Goal: Information Seeking & Learning: Learn about a topic

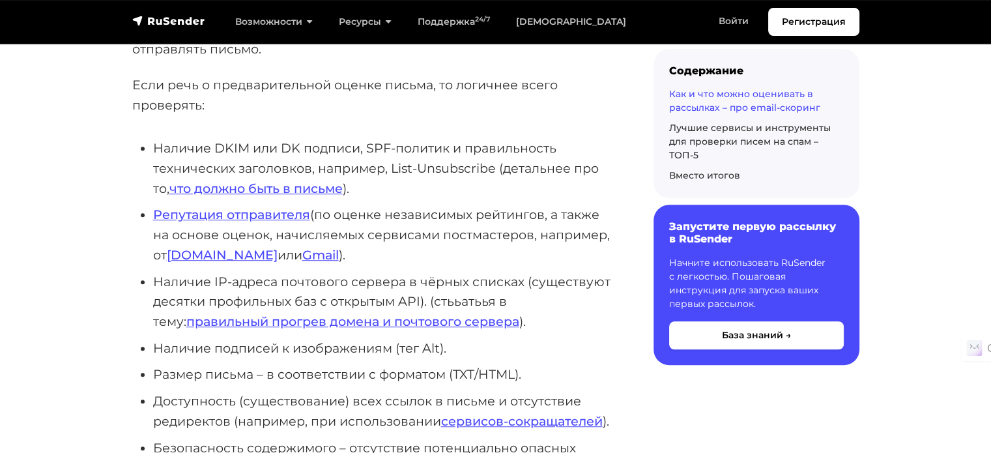
scroll to position [847, 0]
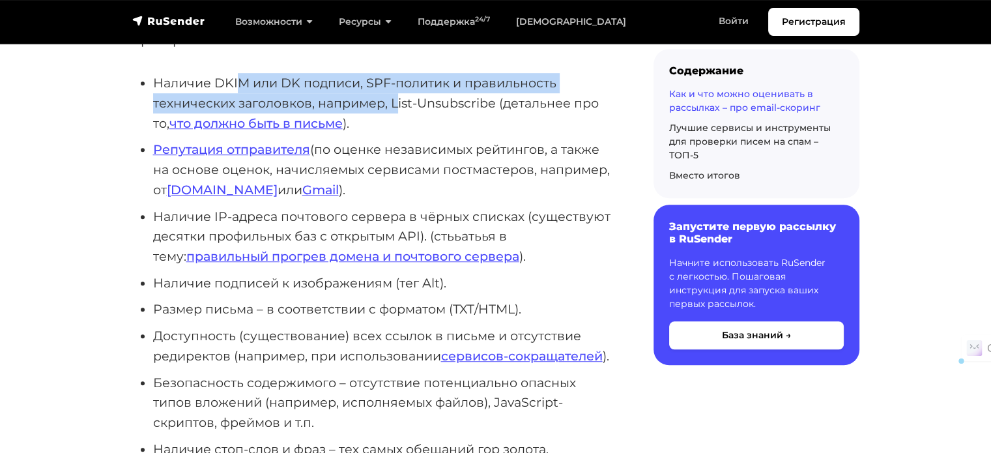
drag, startPoint x: 239, startPoint y: 82, endPoint x: 394, endPoint y: 99, distance: 155.9
click at [394, 99] on li "Наличие DKIM или DK подписи, SPF-политик и правильность технических заголовков,…" at bounding box center [382, 103] width 458 height 60
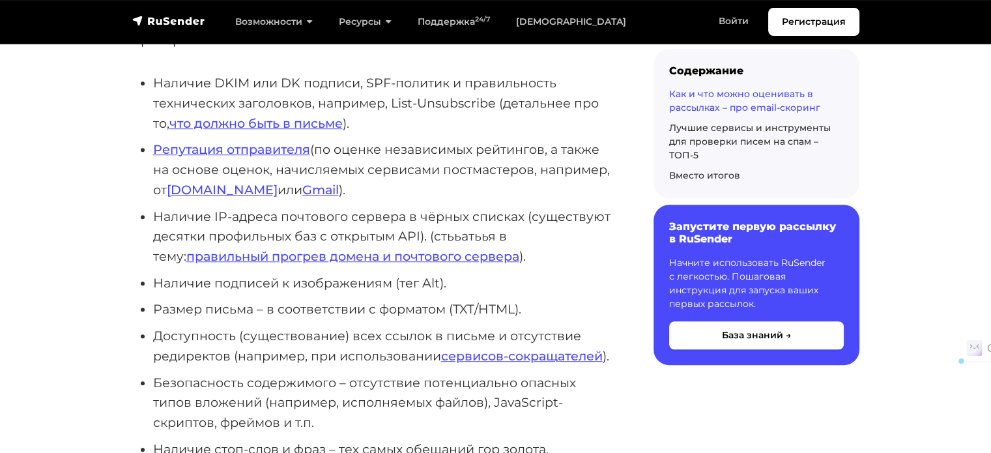
click at [505, 122] on li "Наличие DKIM или DK подписи, SPF-политик и правильность технических заголовков,…" at bounding box center [382, 103] width 458 height 60
click at [337, 119] on link "что должно быть в письме" at bounding box center [255, 123] width 173 height 16
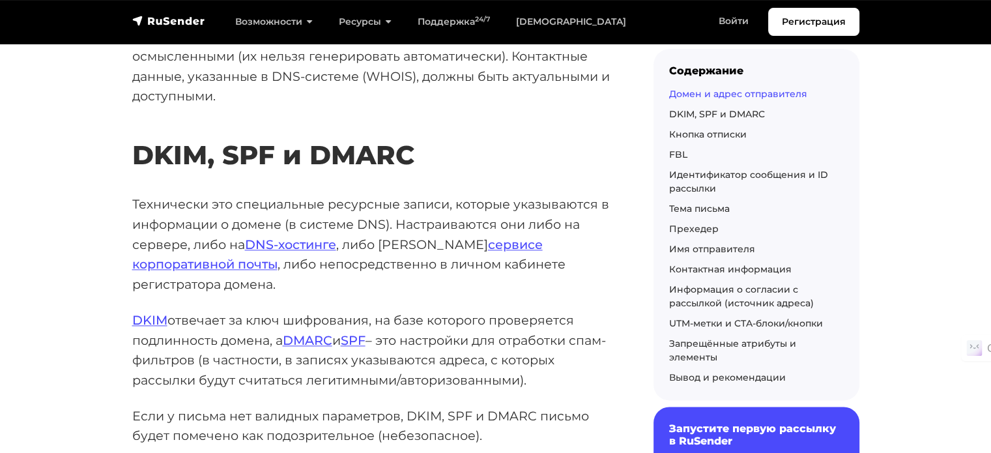
scroll to position [1628, 0]
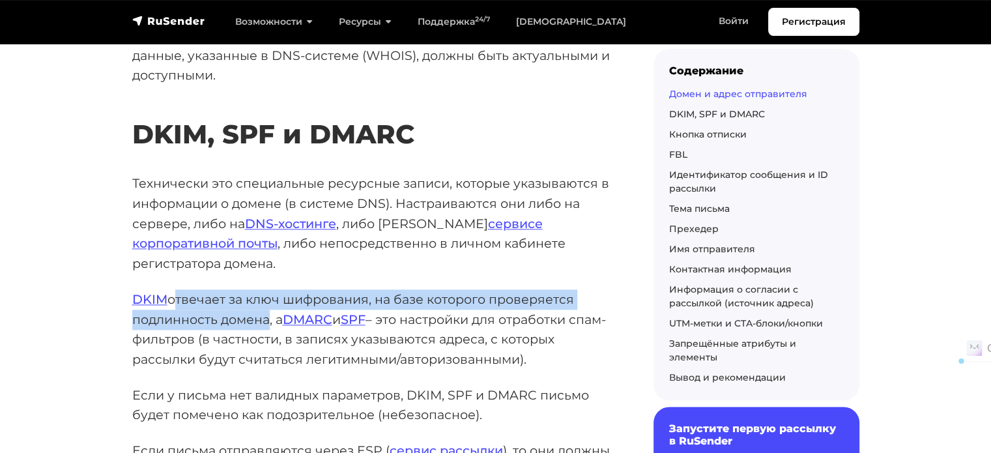
drag, startPoint x: 171, startPoint y: 259, endPoint x: 261, endPoint y: 283, distance: 93.2
click at [261, 289] on p "DKIM отвечает за ключ шифрования, на базе которого проверяется подлинность доме…" at bounding box center [371, 329] width 479 height 80
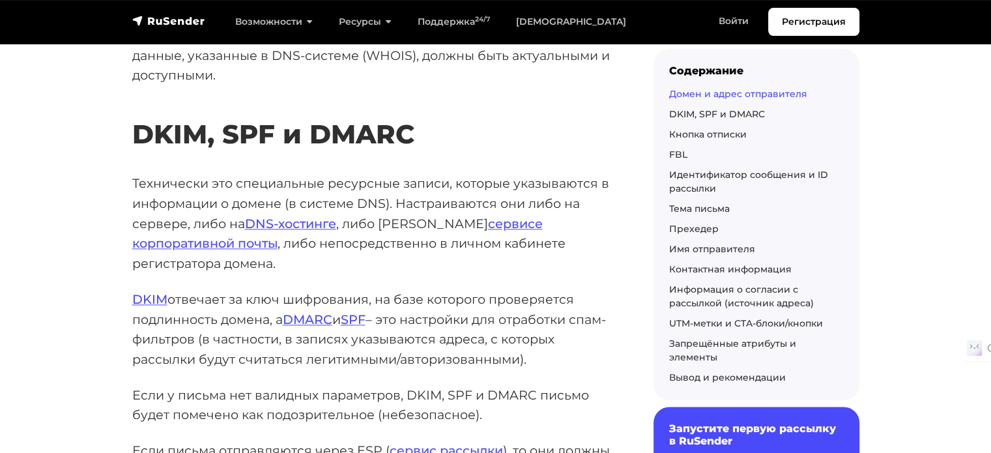
click at [300, 294] on p "DKIM отвечает за ключ шифрования, на базе которого проверяется подлинность доме…" at bounding box center [371, 329] width 479 height 80
drag, startPoint x: 387, startPoint y: 274, endPoint x: 538, endPoint y: 318, distance: 157.4
click at [538, 318] on p "DKIM отвечает за ключ шифрования, на базе которого проверяется подлинность доме…" at bounding box center [371, 329] width 479 height 80
click at [565, 317] on p "DKIM отвечает за ключ шифрования, на базе которого проверяется подлинность доме…" at bounding box center [371, 329] width 479 height 80
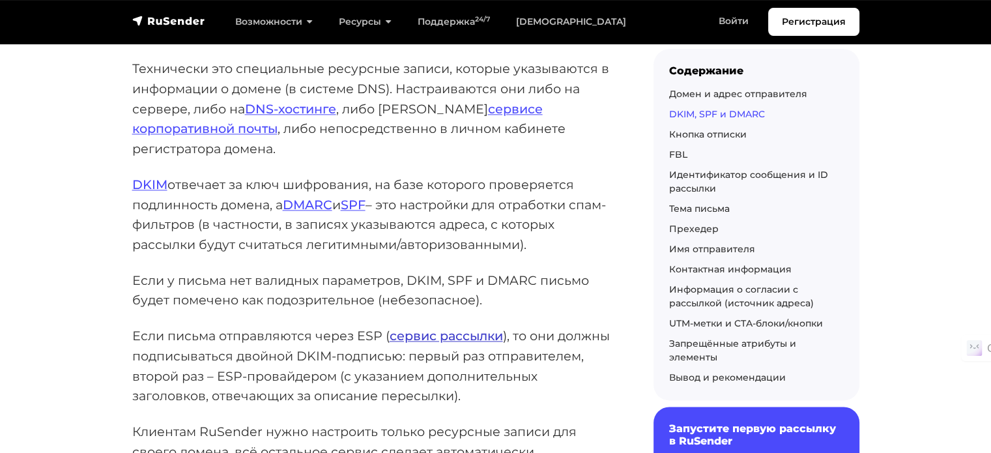
scroll to position [1758, 0]
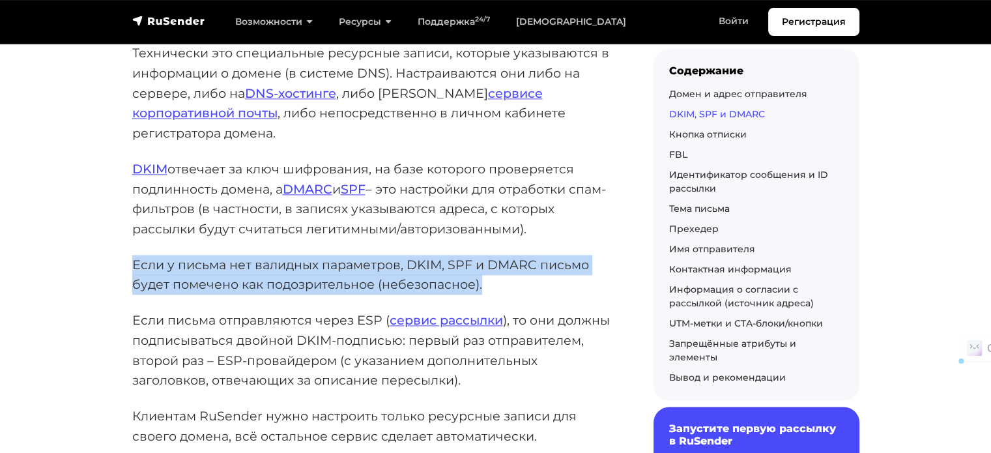
drag, startPoint x: 506, startPoint y: 238, endPoint x: 135, endPoint y: 227, distance: 370.7
click at [135, 255] on p "Если у письма нет валидных параметров, DKIM, SPF и DMARC письмо будет помечено …" at bounding box center [371, 275] width 479 height 40
click at [256, 255] on p "Если у письма нет валидных параметров, DKIM, SPF и DMARC письмо будет помечено …" at bounding box center [371, 275] width 479 height 40
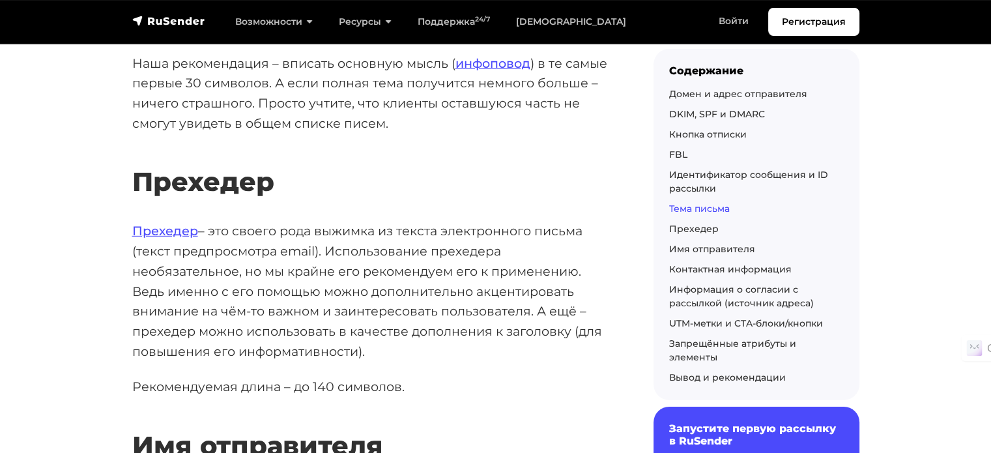
scroll to position [3972, 0]
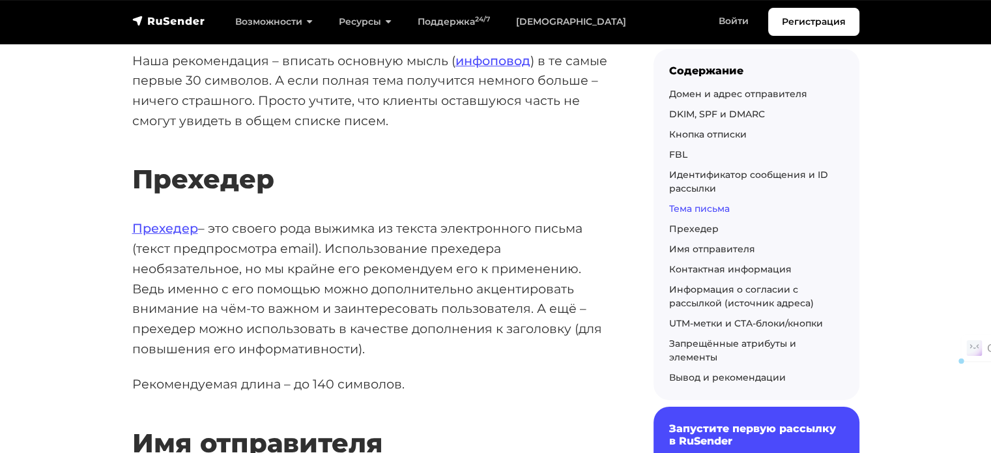
drag, startPoint x: 218, startPoint y: 184, endPoint x: 605, endPoint y: 307, distance: 405.7
click at [605, 307] on p "Прехедер – это своего рода выжимка из текста электронного письма (текст предпро…" at bounding box center [371, 288] width 479 height 140
click at [516, 374] on p "Рекомендуемая длина – до 140 символов." at bounding box center [371, 384] width 479 height 20
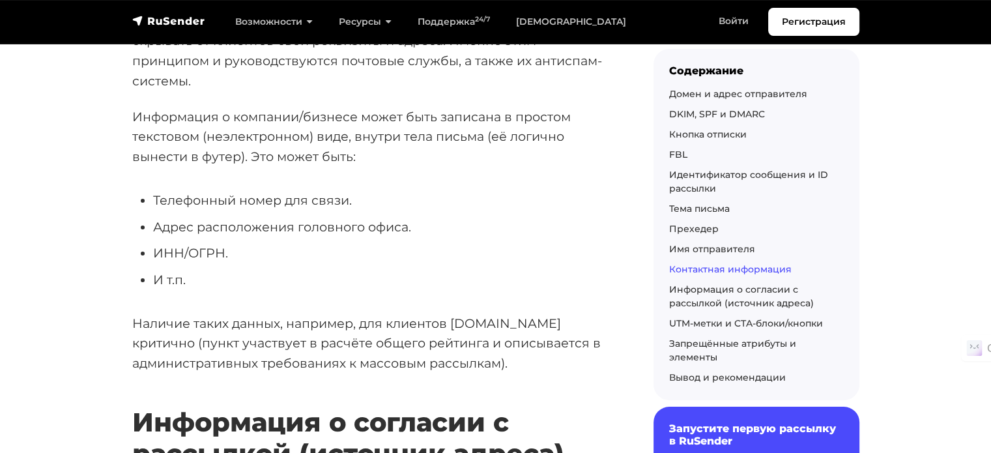
scroll to position [4819, 0]
click at [201, 216] on li "Адрес расположения головного офиса." at bounding box center [382, 226] width 458 height 20
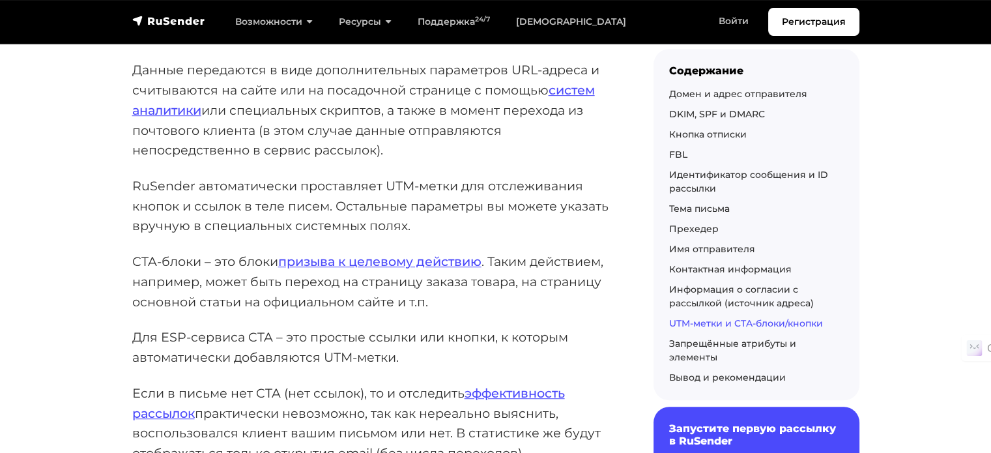
scroll to position [5666, 0]
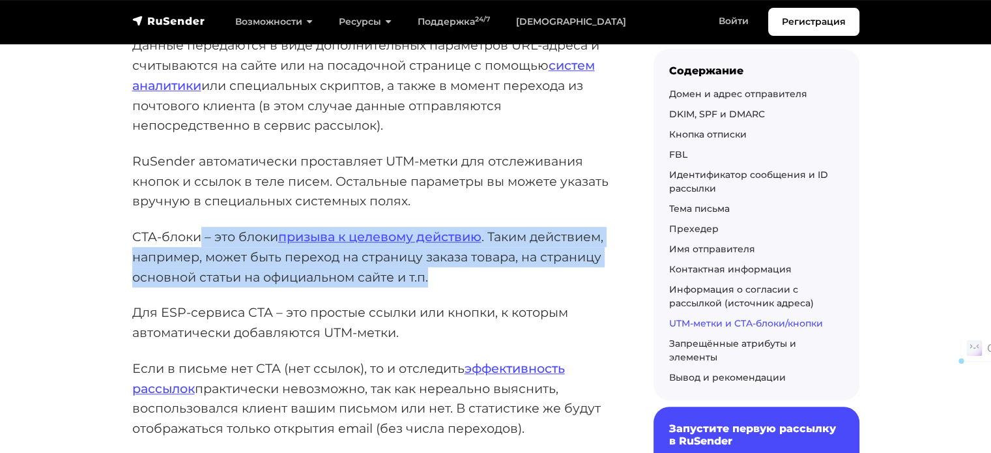
drag, startPoint x: 198, startPoint y: 198, endPoint x: 490, endPoint y: 231, distance: 293.6
click at [490, 231] on p "CTA-блоки – это блоки призыва к целевому действию . Таким действием, например, …" at bounding box center [371, 257] width 479 height 60
click at [491, 242] on p "CTA-блоки – это блоки призыва к целевому действию . Таким действием, например, …" at bounding box center [371, 257] width 479 height 60
drag, startPoint x: 474, startPoint y: 231, endPoint x: 135, endPoint y: 200, distance: 340.7
click at [135, 227] on p "CTA-блоки – это блоки призыва к целевому действию . Таким действием, например, …" at bounding box center [371, 257] width 479 height 60
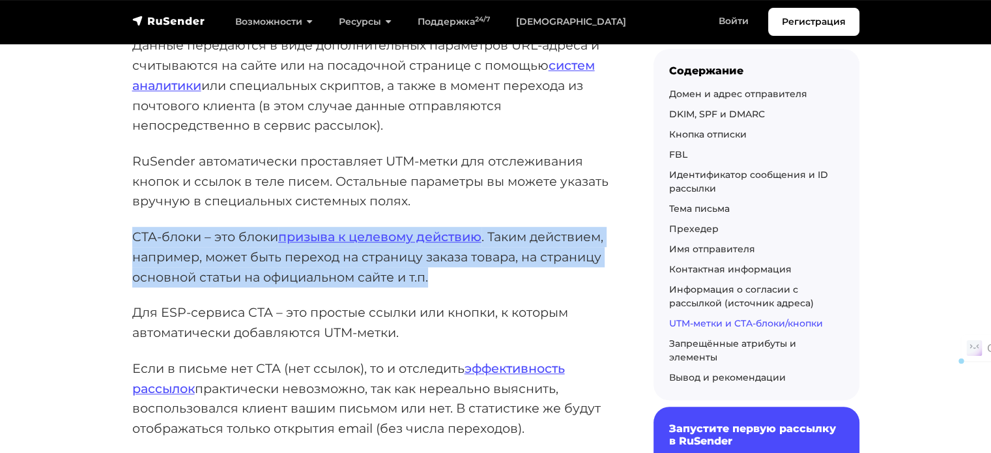
click at [212, 227] on p "CTA-блоки – это блоки призыва к целевому действию . Таким действием, например, …" at bounding box center [371, 257] width 479 height 60
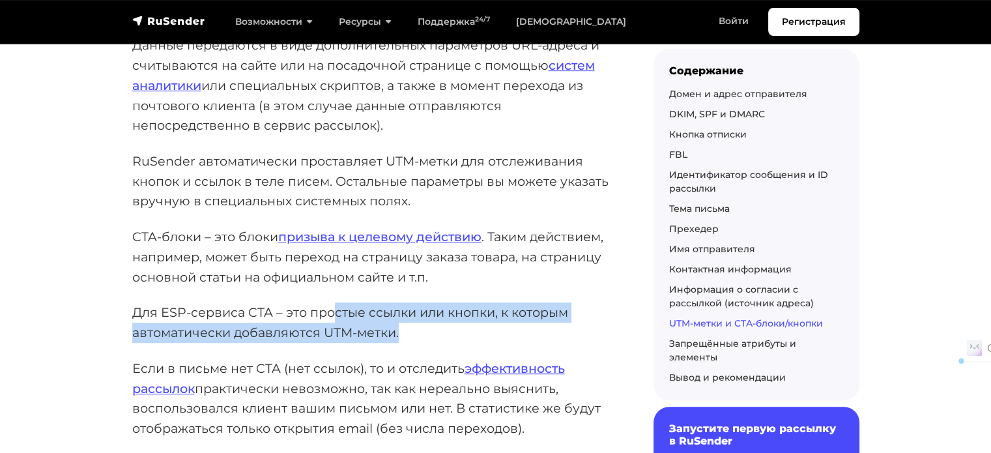
drag, startPoint x: 409, startPoint y: 290, endPoint x: 331, endPoint y: 280, distance: 78.1
click at [331, 302] on p "Для ESP-сервиса CTA – это простые ссылки или кнопки, к которым автоматически до…" at bounding box center [371, 322] width 479 height 40
click at [405, 302] on p "Для ESP-сервиса CTA – это простые ссылки или кнопки, к которым автоматически до…" at bounding box center [371, 322] width 479 height 40
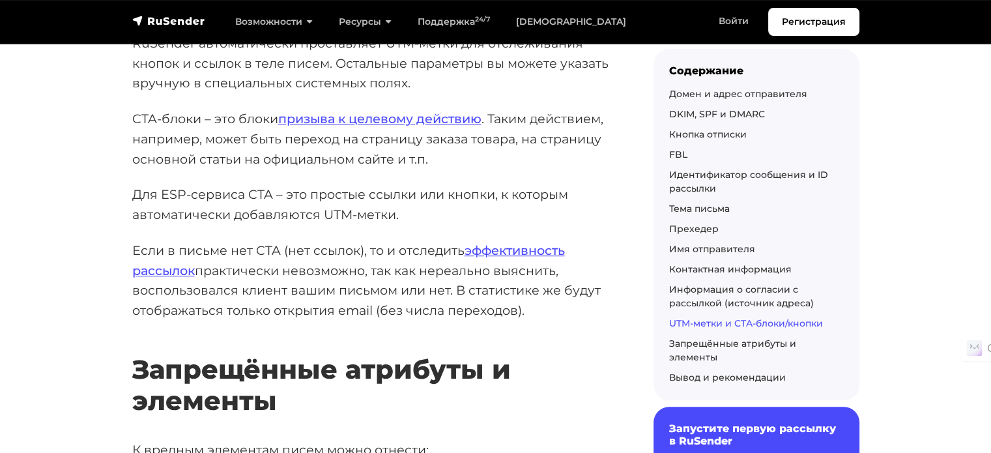
scroll to position [5796, 0]
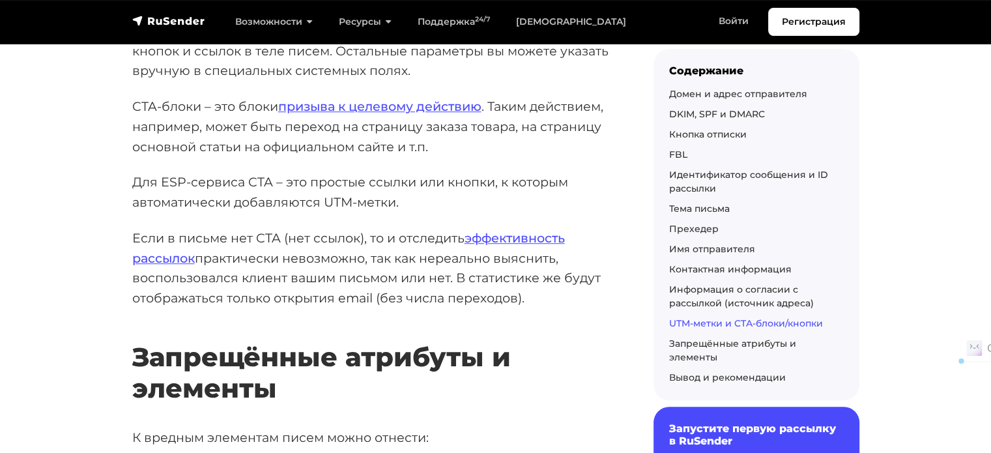
drag, startPoint x: 219, startPoint y: 216, endPoint x: 533, endPoint y: 251, distance: 316.5
click at [533, 251] on p "Если в письме нет CTA (нет ссылок), то и отследить эффективность рассылок практ…" at bounding box center [371, 268] width 479 height 80
click at [556, 247] on p "Если в письме нет CTA (нет ссылок), то и отследить эффективность рассылок практ…" at bounding box center [371, 268] width 479 height 80
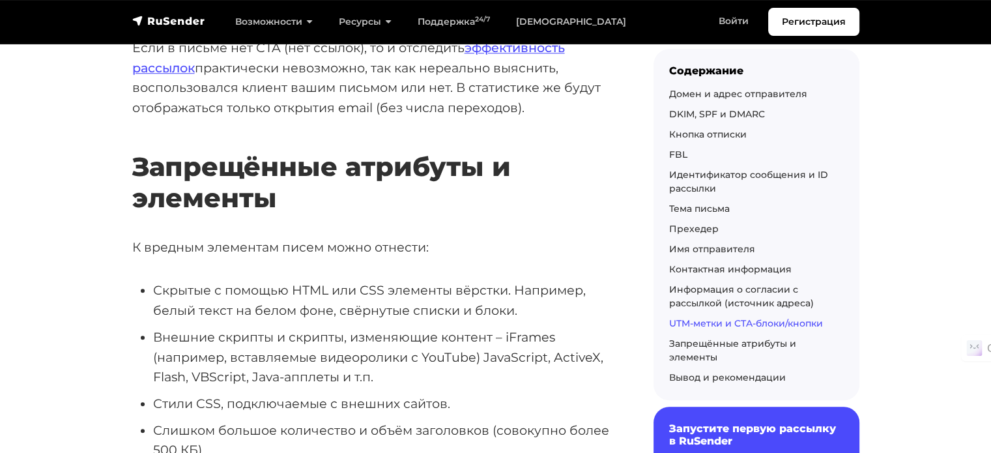
scroll to position [6056, 0]
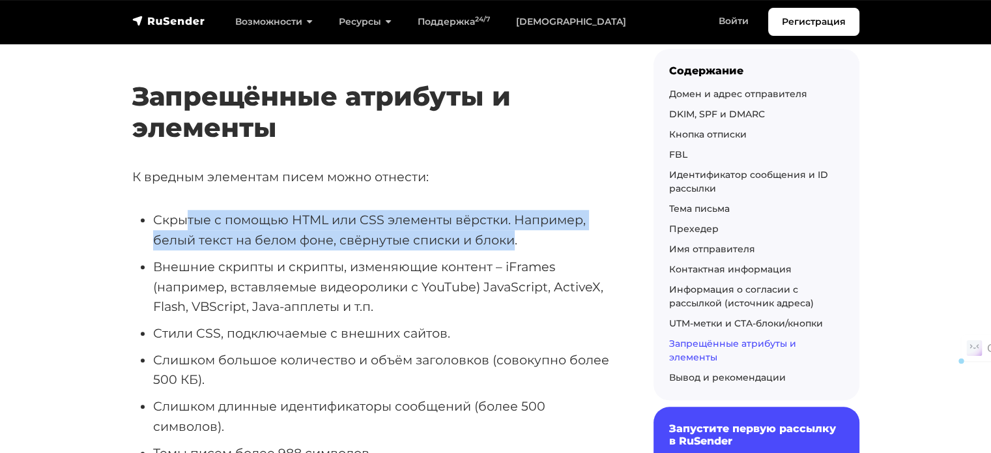
drag, startPoint x: 513, startPoint y: 200, endPoint x: 184, endPoint y: 184, distance: 329.2
click at [184, 210] on li "Скрытые с помощью HTML или CSS элементы вёрстки. Например, белый текст на белом…" at bounding box center [382, 230] width 458 height 40
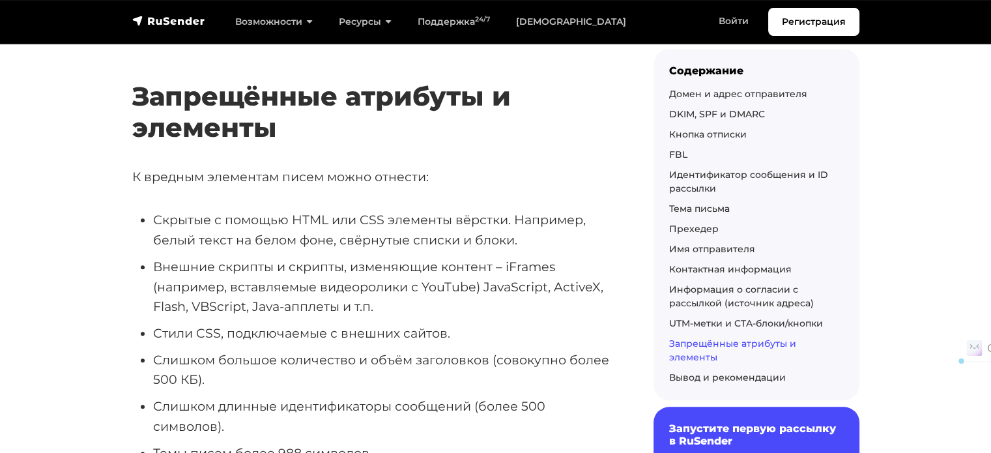
click at [529, 257] on li "Внешние скрипты и скрипты, изменяющие контент – iFrames (например, вставляемые …" at bounding box center [382, 287] width 458 height 60
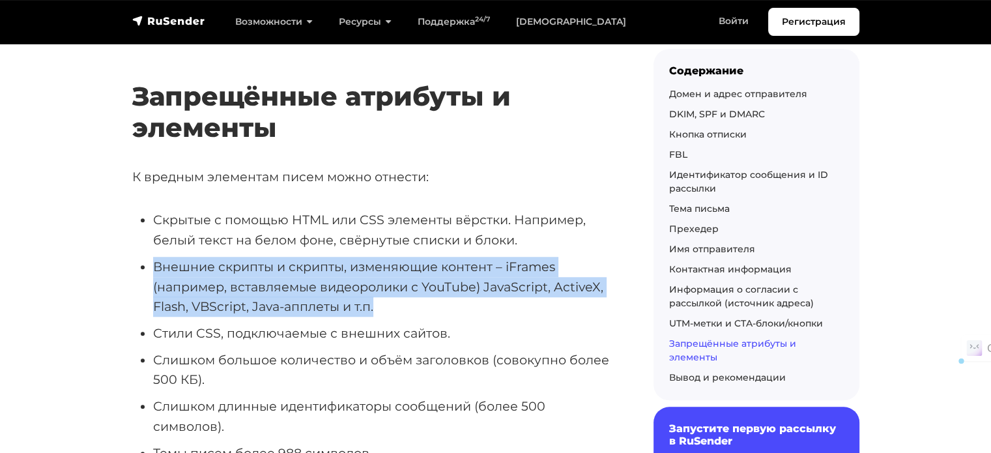
drag, startPoint x: 462, startPoint y: 271, endPoint x: 173, endPoint y: 219, distance: 293.8
click at [150, 221] on ul "Скрытые с помощью HTML или CSS элементы вёрстки. Например, белый текст на белом…" at bounding box center [371, 449] width 479 height 479
click at [474, 258] on li "Внешние скрипты и скрипты, изменяющие контент – iFrames (например, вставляемые …" at bounding box center [382, 287] width 458 height 60
drag, startPoint x: 474, startPoint y: 258, endPoint x: 150, endPoint y: 216, distance: 326.4
click at [150, 216] on ul "Скрытые с помощью HTML или CSS элементы вёрстки. Например, белый текст на белом…" at bounding box center [371, 449] width 479 height 479
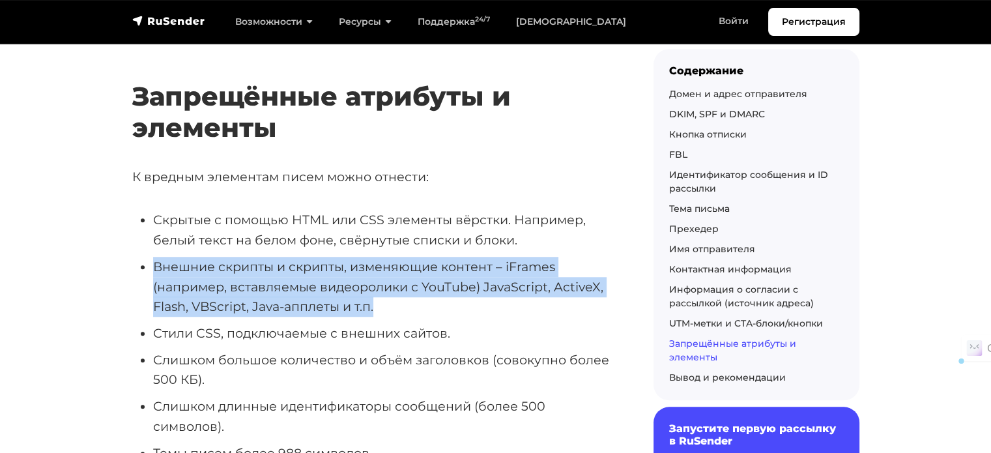
click at [477, 259] on li "Внешние скрипты и скрипты, изменяющие контент – iFrames (например, вставляемые …" at bounding box center [382, 287] width 458 height 60
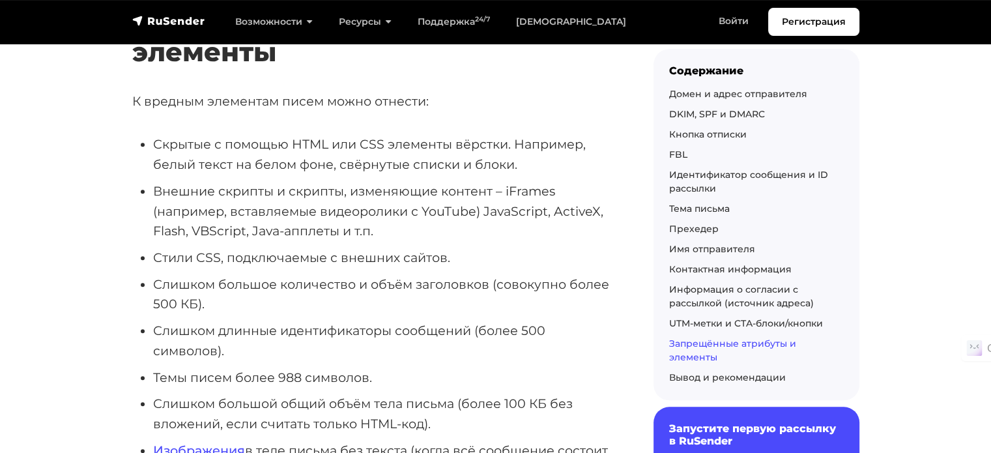
scroll to position [6252, 0]
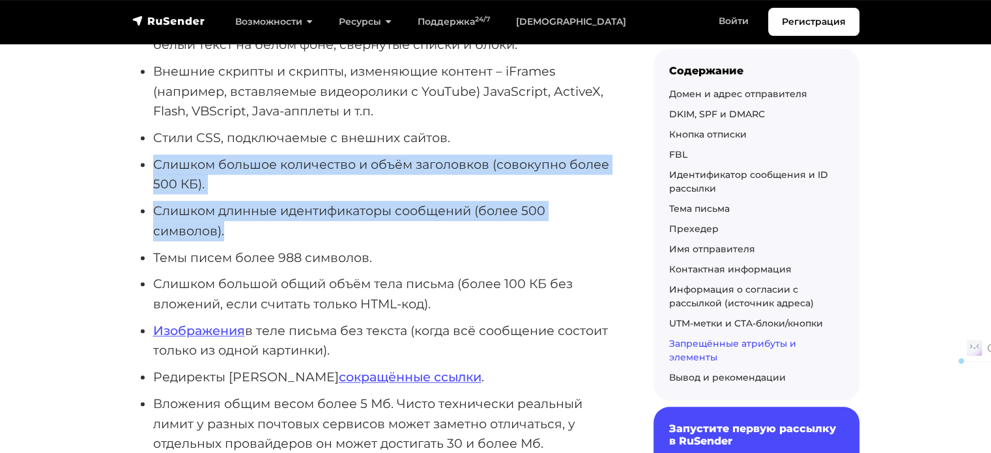
drag, startPoint x: 145, startPoint y: 119, endPoint x: 243, endPoint y: 184, distance: 117.4
click at [243, 184] on ul "Скрытые с помощью HTML или CSS элементы вёрстки. Например, белый текст на белом…" at bounding box center [371, 253] width 479 height 479
click at [252, 201] on li "Слишком длинные идентификаторы сообщений (более 500 символов)." at bounding box center [382, 221] width 458 height 40
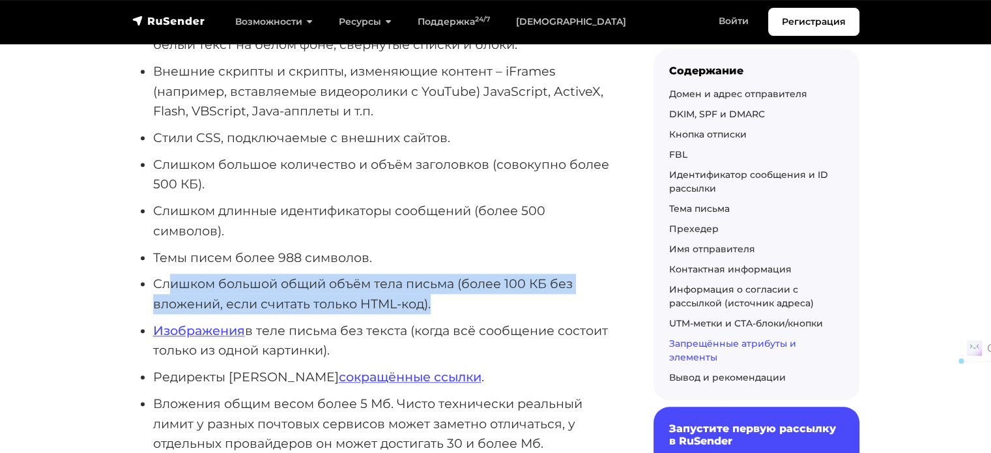
drag, startPoint x: 443, startPoint y: 263, endPoint x: 166, endPoint y: 252, distance: 277.0
click at [166, 274] on li "Слишком большой общий объём тела письма (более 100 КБ без вложений, если считат…" at bounding box center [382, 294] width 458 height 40
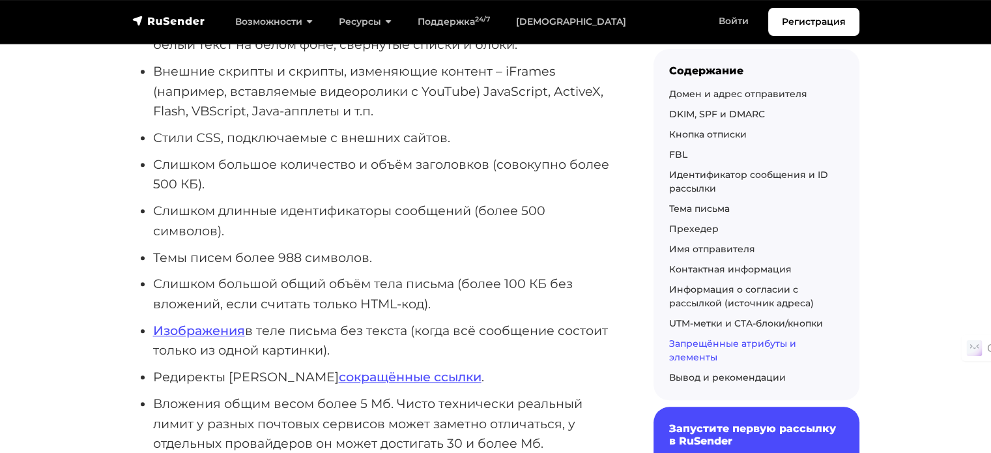
click at [372, 320] on li "Изображения в теле письма без текста (когда всё сообщение состоит только из одн…" at bounding box center [382, 340] width 458 height 40
drag, startPoint x: 350, startPoint y: 311, endPoint x: 160, endPoint y: 296, distance: 191.3
click at [160, 320] on li "Изображения в теле письма без текста (когда всё сообщение состоит только из одн…" at bounding box center [382, 340] width 458 height 40
click at [372, 320] on li "Изображения в теле письма без текста (когда всё сообщение состоит только из одн…" at bounding box center [382, 340] width 458 height 40
click at [380, 320] on li "Изображения в теле письма без текста (когда всё сообщение состоит только из одн…" at bounding box center [382, 340] width 458 height 40
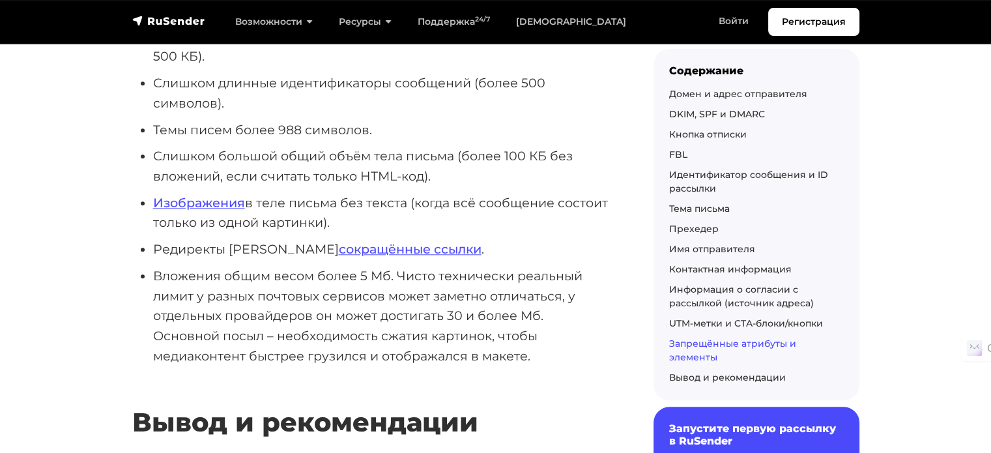
scroll to position [6382, 0]
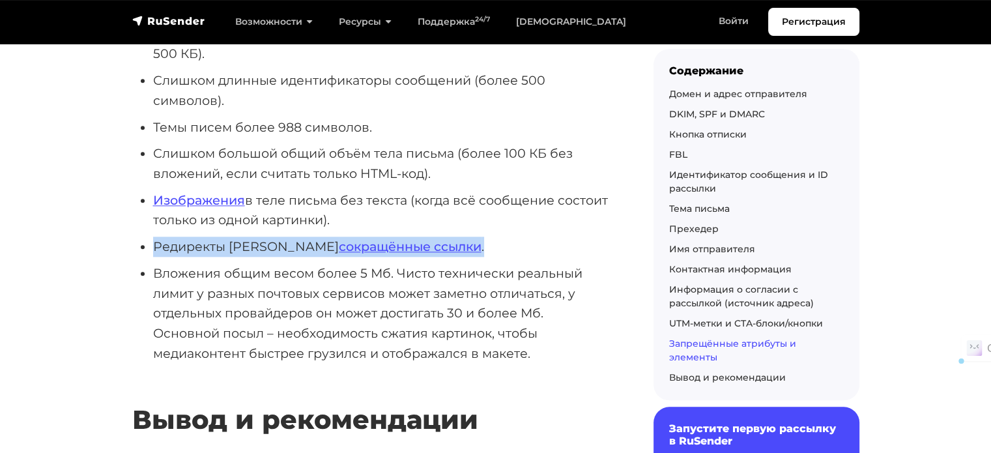
drag, startPoint x: 418, startPoint y: 203, endPoint x: 156, endPoint y: 210, distance: 261.9
click at [156, 236] on li "Редиректы и сокращённые ссылки ." at bounding box center [382, 246] width 458 height 20
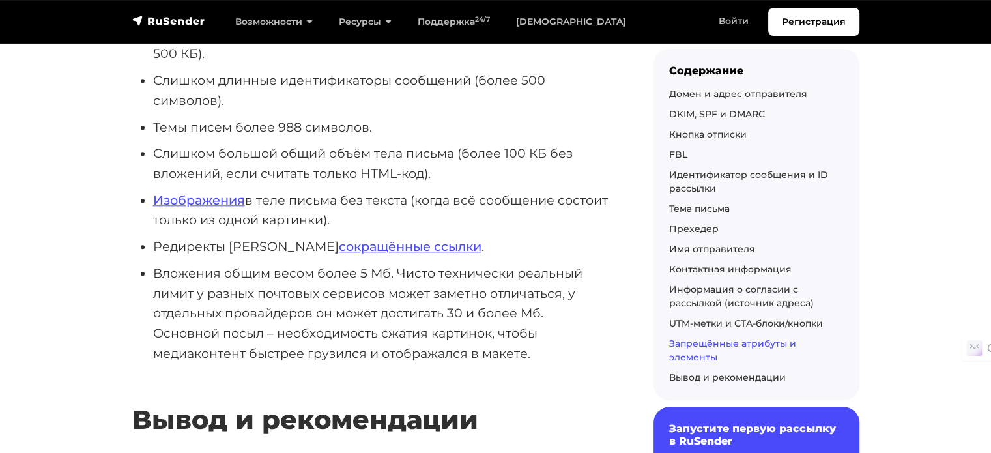
click at [434, 263] on li "Вложения общим весом более 5 Мб. Чисто технически реальный лимит у разных почто…" at bounding box center [382, 313] width 458 height 100
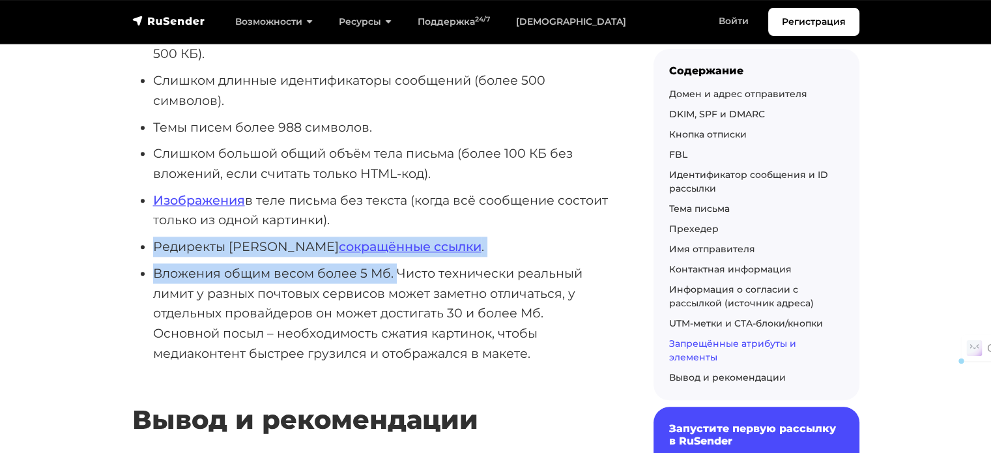
drag, startPoint x: 395, startPoint y: 229, endPoint x: 156, endPoint y: 205, distance: 240.1
click at [156, 205] on ul "Скрытые с помощью HTML или CSS элементы вёрстки. Например, белый текст на белом…" at bounding box center [371, 123] width 479 height 479
copy ul "Редиректы и сокращённые ссылки . Вложения общим весом более 5 Мб."
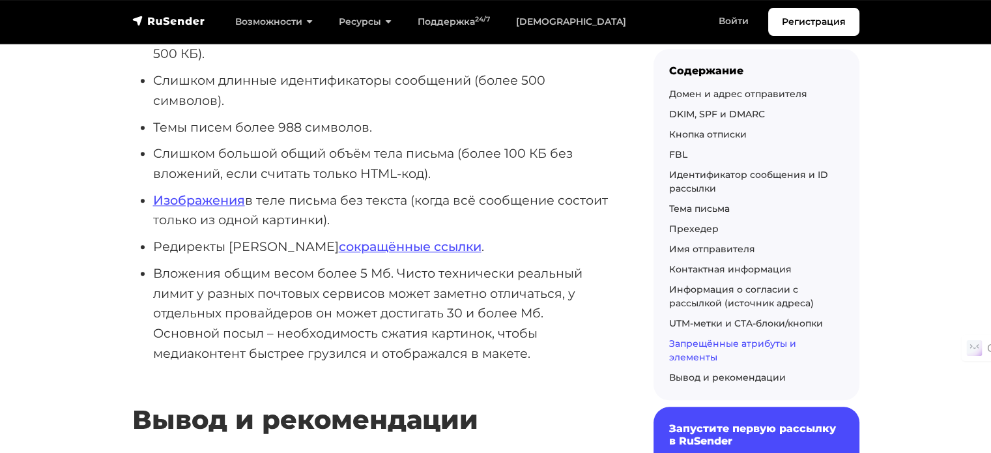
click at [372, 277] on li "Вложения общим весом более 5 Мб. Чисто технически реальный лимит у разных почто…" at bounding box center [382, 313] width 458 height 100
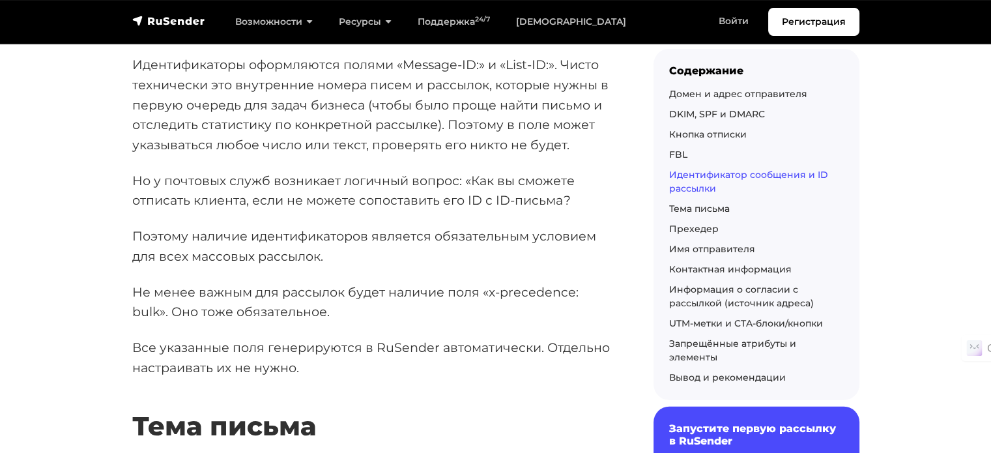
scroll to position [3321, 0]
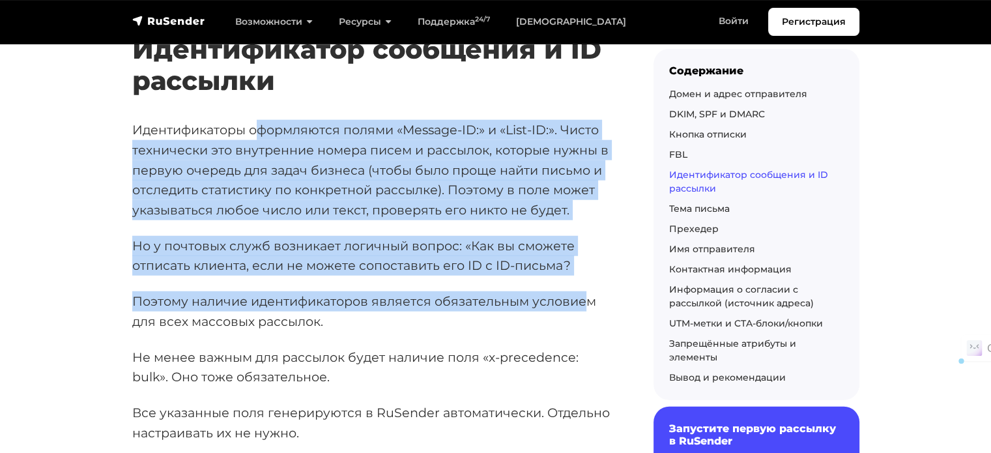
drag, startPoint x: 258, startPoint y: 87, endPoint x: 583, endPoint y: 237, distance: 358.4
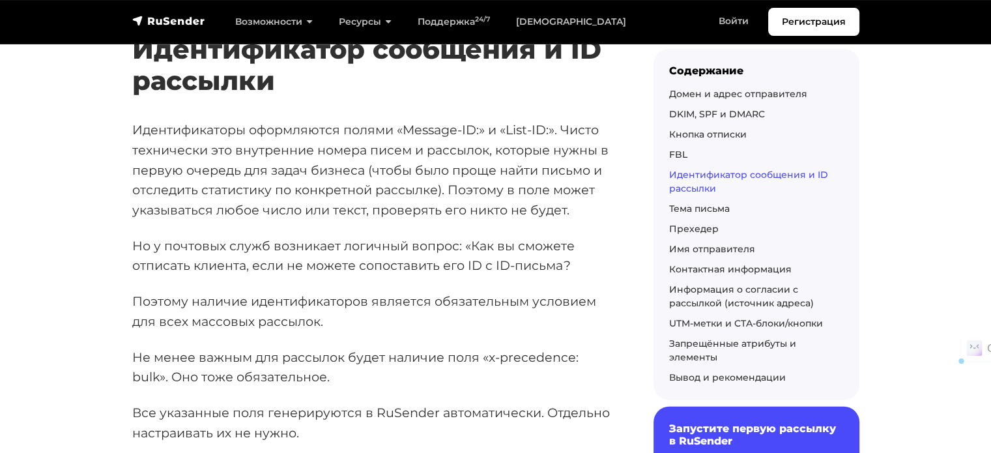
click at [591, 291] on p "Поэтому наличие идентификаторов является обязательным условием для всех массовы…" at bounding box center [371, 311] width 479 height 40
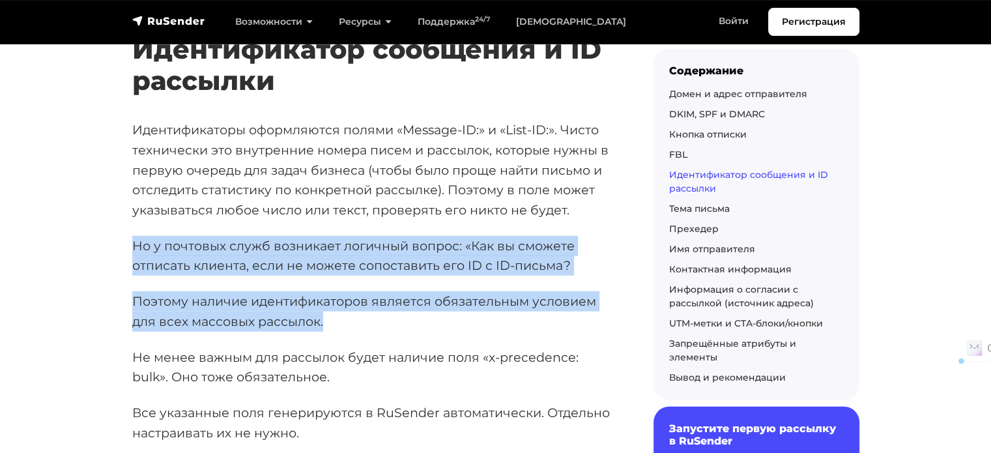
drag, startPoint x: 333, startPoint y: 275, endPoint x: 112, endPoint y: 203, distance: 232.3
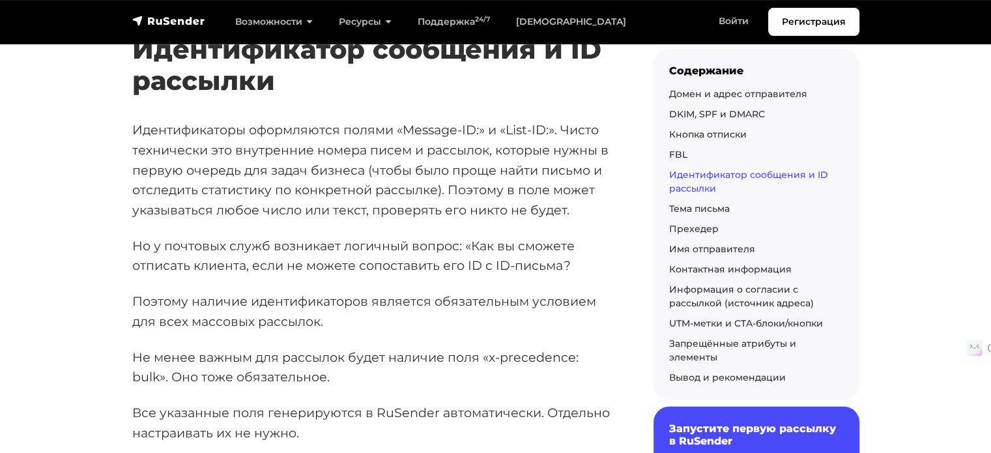
click at [333, 347] on p "Не менее важным для рассылок будет наличие поля «x-precedence: bulk». Оно тоже …" at bounding box center [371, 367] width 479 height 40
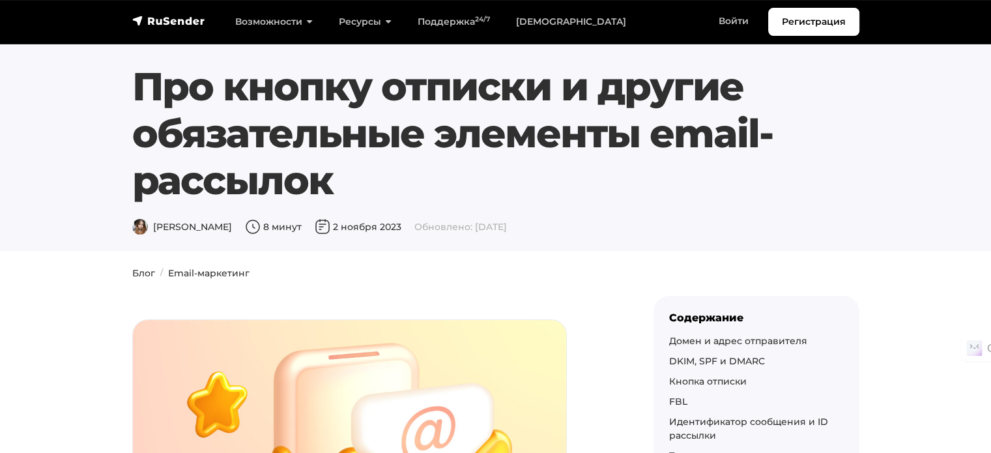
scroll to position [0, 0]
